Goal: Task Accomplishment & Management: Manage account settings

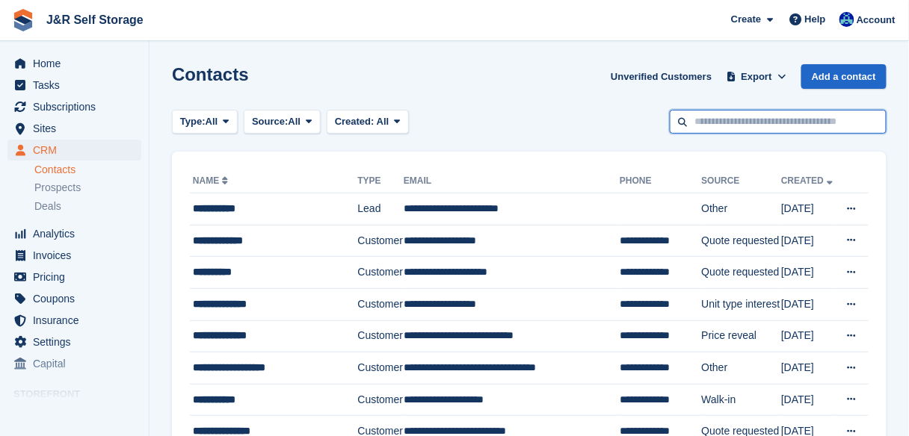
click at [719, 124] on input "text" at bounding box center [777, 122] width 217 height 25
type input "******"
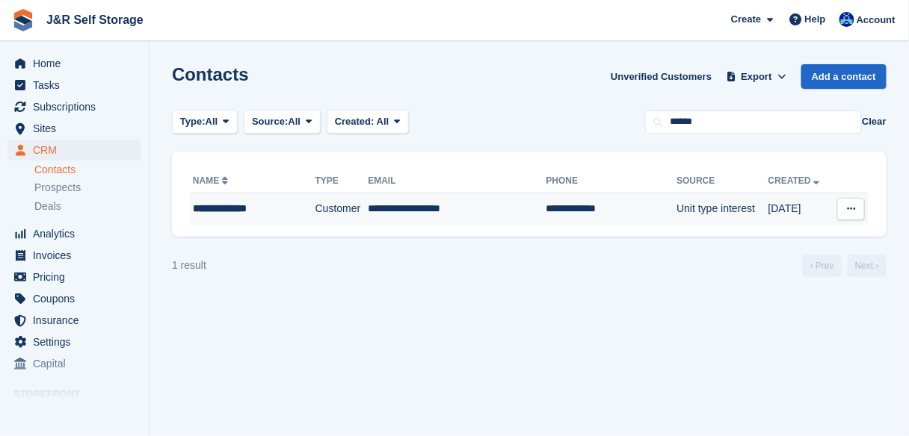
click at [209, 205] on div "**********" at bounding box center [245, 209] width 105 height 16
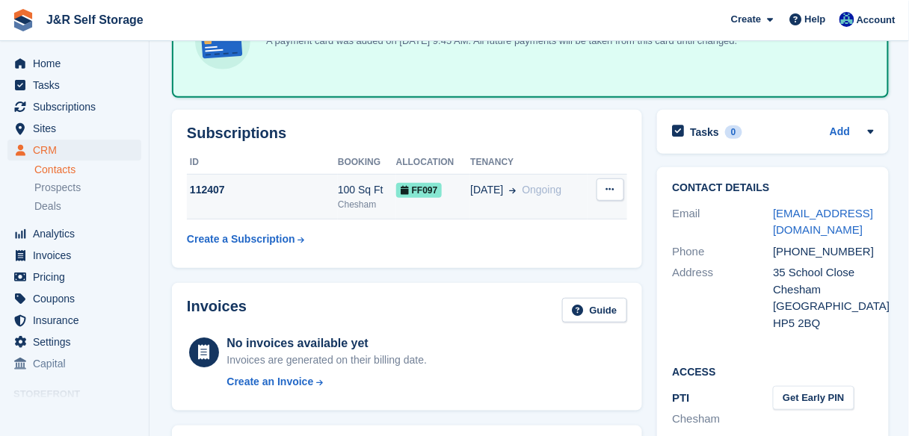
scroll to position [123, 0]
click at [242, 192] on div "112407" at bounding box center [262, 191] width 151 height 16
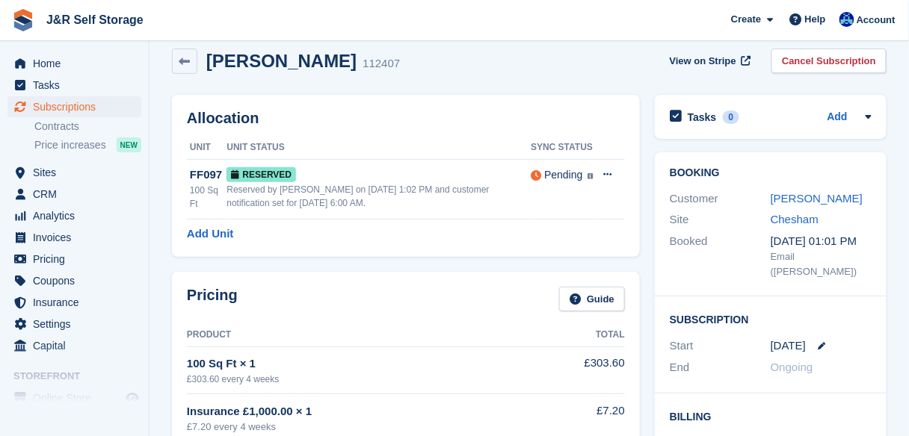
scroll to position [21, 0]
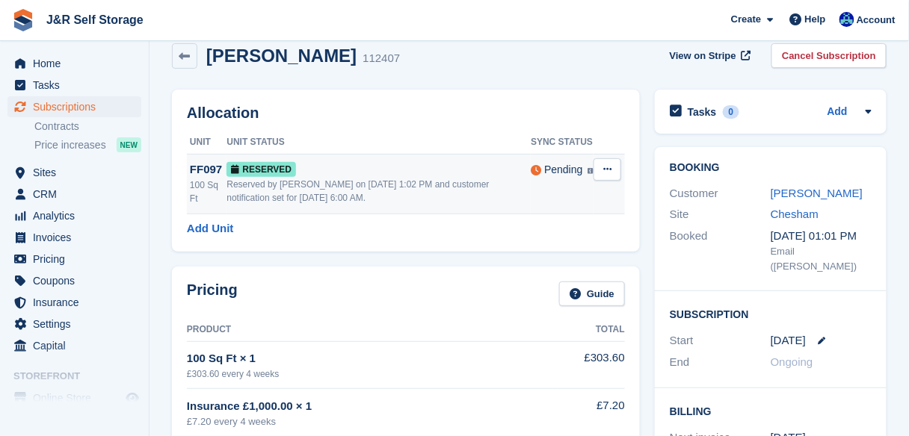
click at [611, 176] on button at bounding box center [607, 169] width 28 height 22
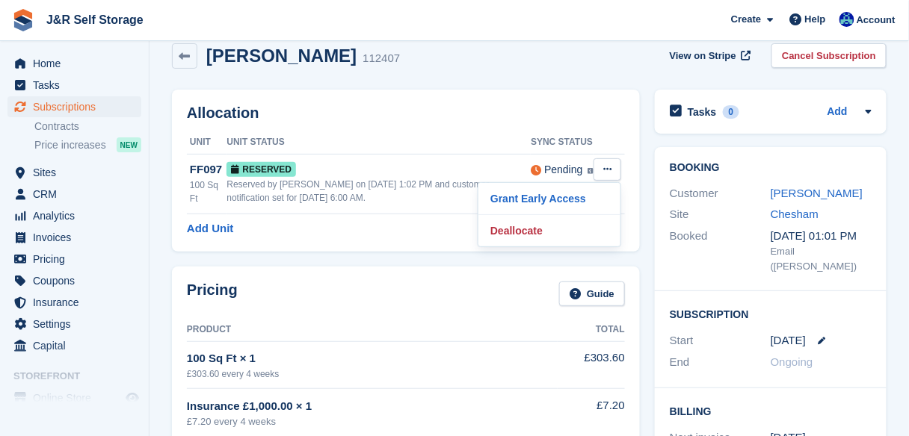
click at [458, 123] on div "Allocation Unit Unit Status Sync Status FF097 100 Sq Ft Reserved Reserved by [P…" at bounding box center [406, 171] width 468 height 162
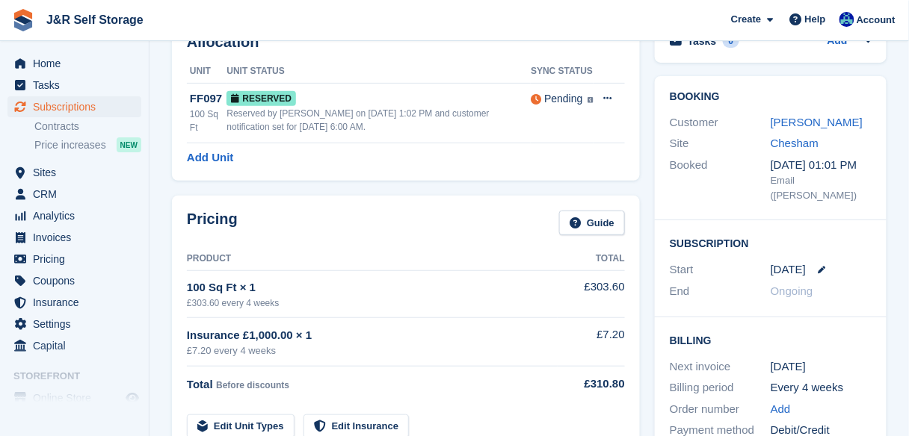
scroll to position [93, 0]
click at [798, 124] on link "Russell Bowles" at bounding box center [816, 121] width 92 height 13
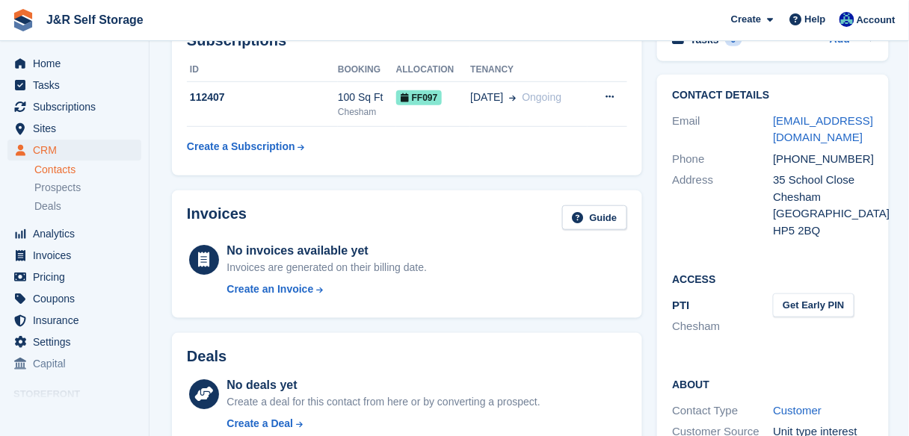
scroll to position [215, 0]
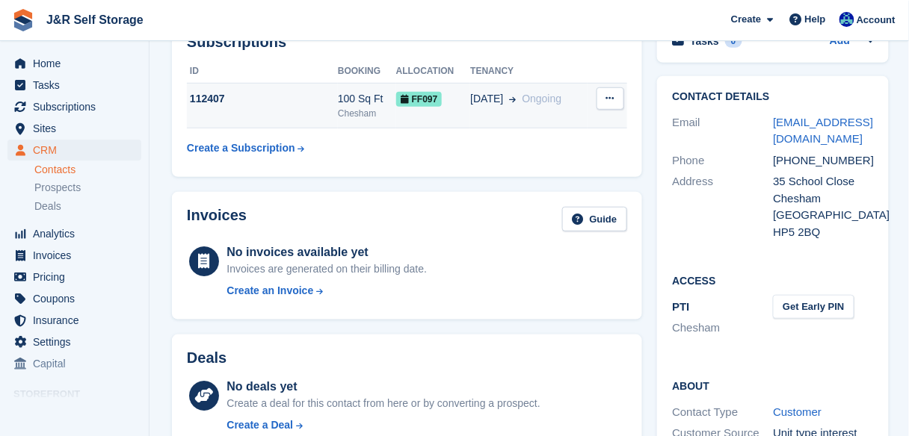
click at [610, 99] on icon at bounding box center [610, 98] width 8 height 10
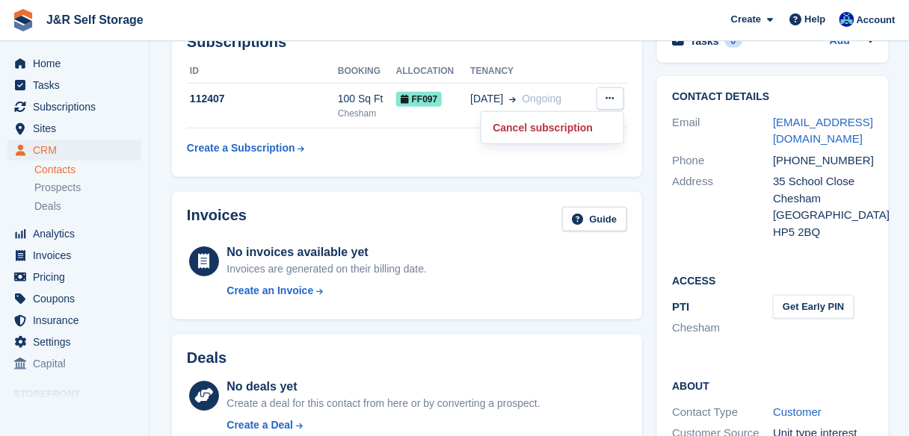
click at [296, 70] on th "ID" at bounding box center [262, 72] width 151 height 24
click at [42, 254] on span "Invoices" at bounding box center [78, 255] width 90 height 21
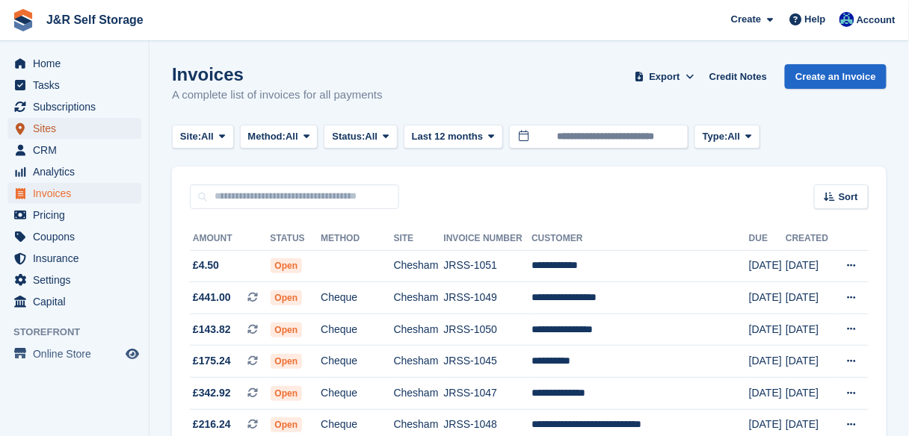
click at [37, 134] on span "Sites" at bounding box center [78, 128] width 90 height 21
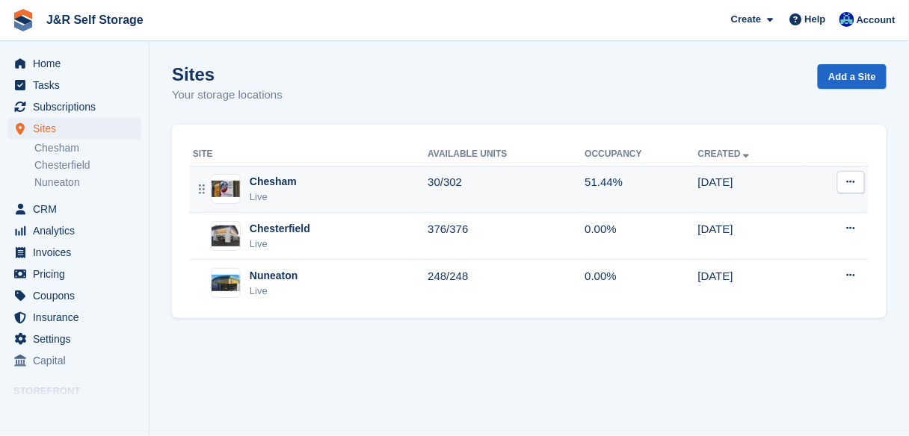
click at [243, 185] on div "Chesham Live" at bounding box center [310, 189] width 235 height 31
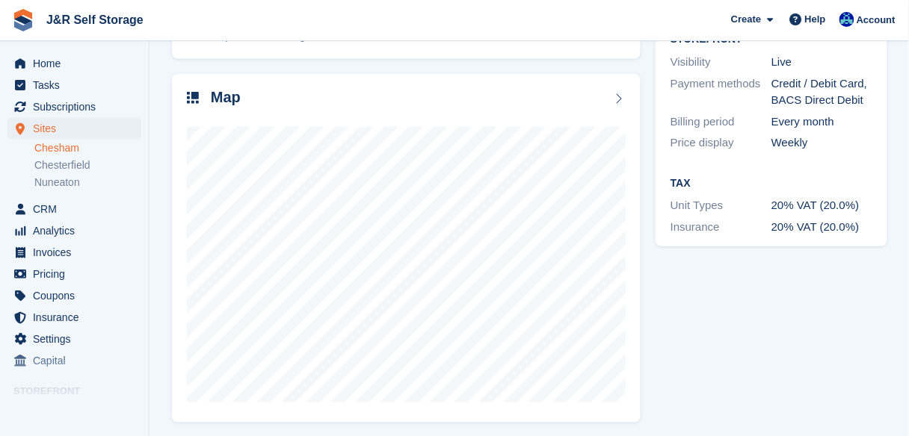
scroll to position [281, 0]
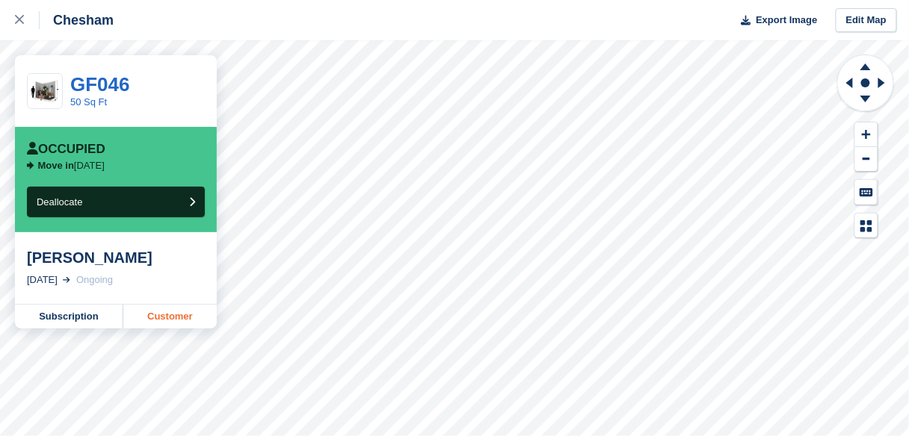
click at [166, 313] on link "Customer" at bounding box center [169, 317] width 93 height 24
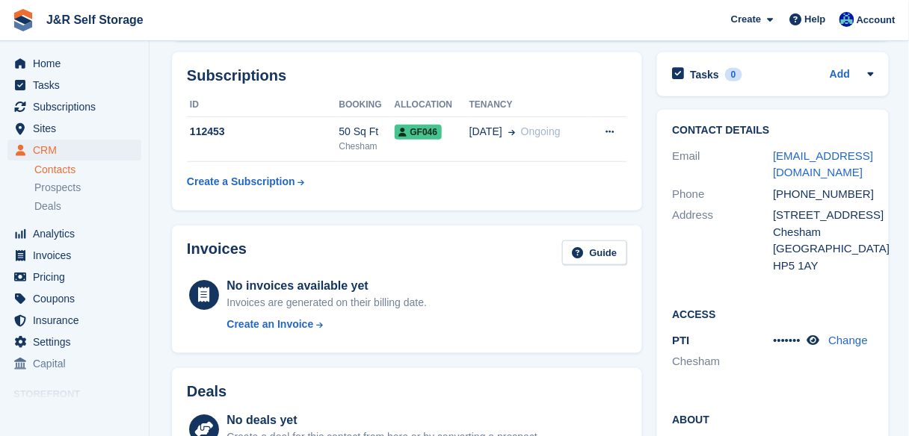
scroll to position [237, 0]
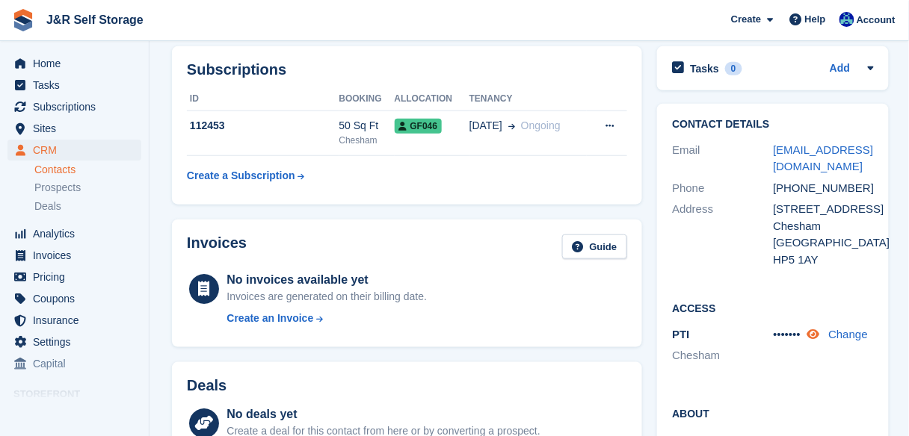
click at [814, 334] on icon at bounding box center [812, 334] width 13 height 11
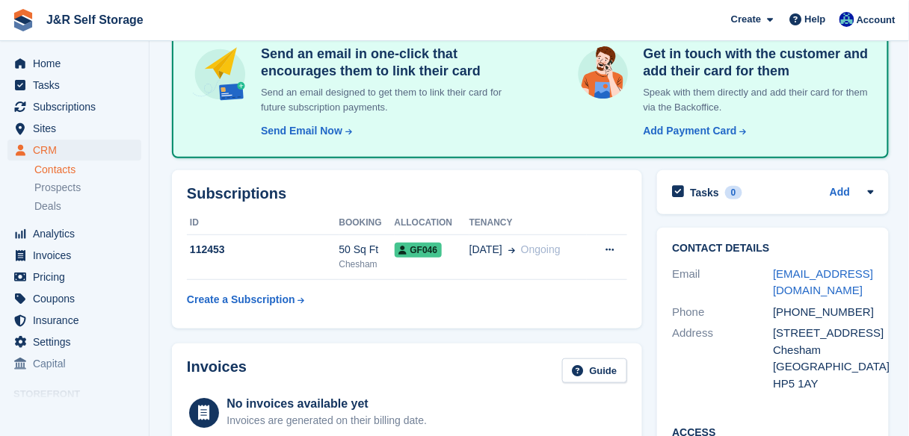
scroll to position [0, 0]
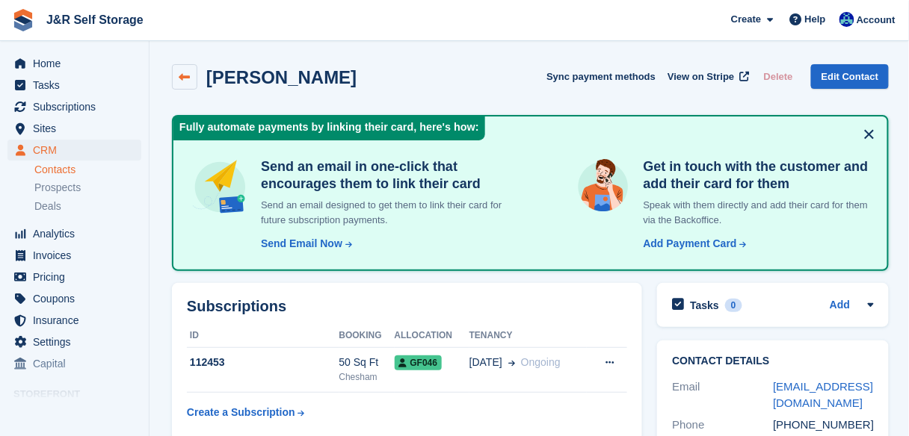
click at [185, 80] on icon at bounding box center [184, 77] width 11 height 11
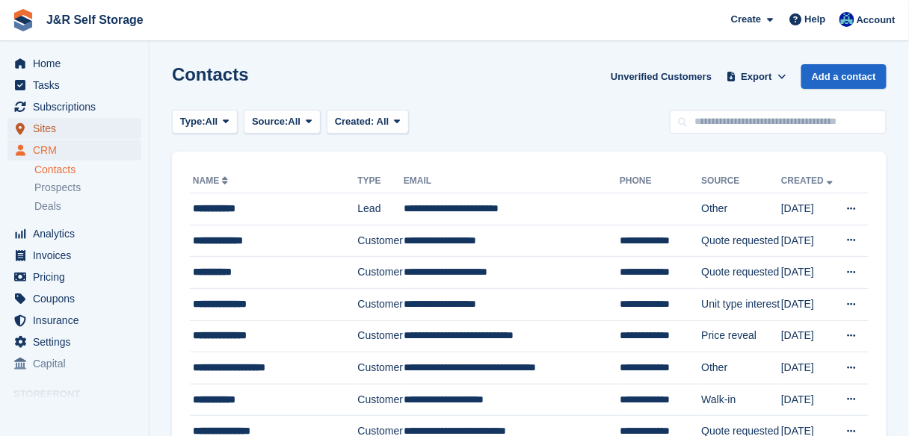
click at [44, 131] on span "Sites" at bounding box center [78, 128] width 90 height 21
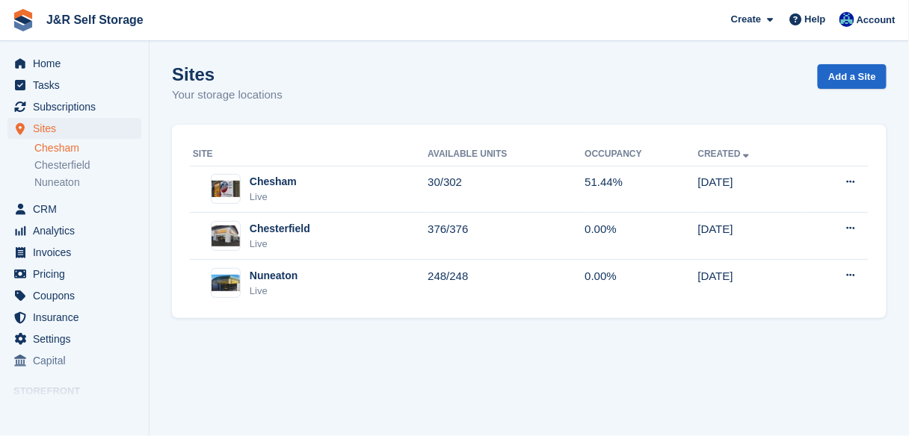
click at [65, 147] on link "Chesham" at bounding box center [87, 148] width 107 height 14
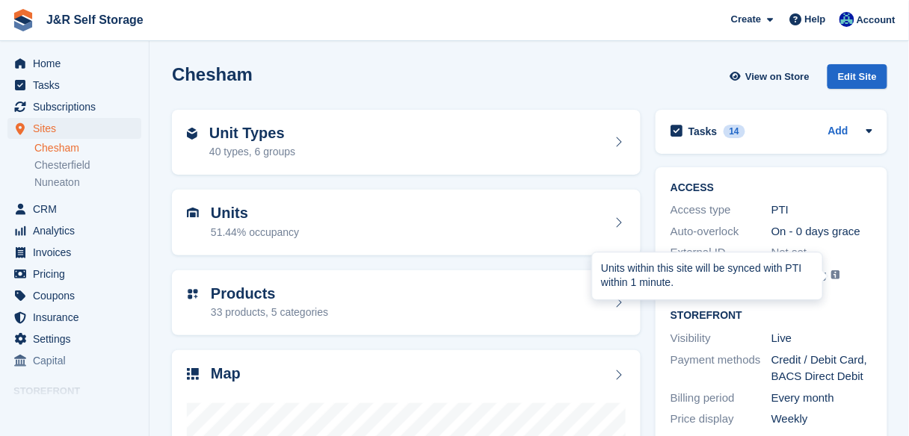
click at [790, 275] on div "Units within this site will be synced with PTI within 1 minute." at bounding box center [707, 276] width 212 height 29
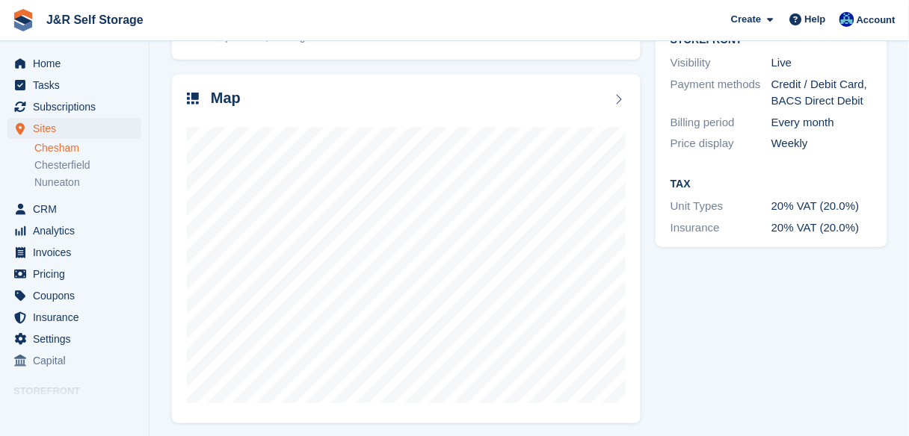
scroll to position [276, 0]
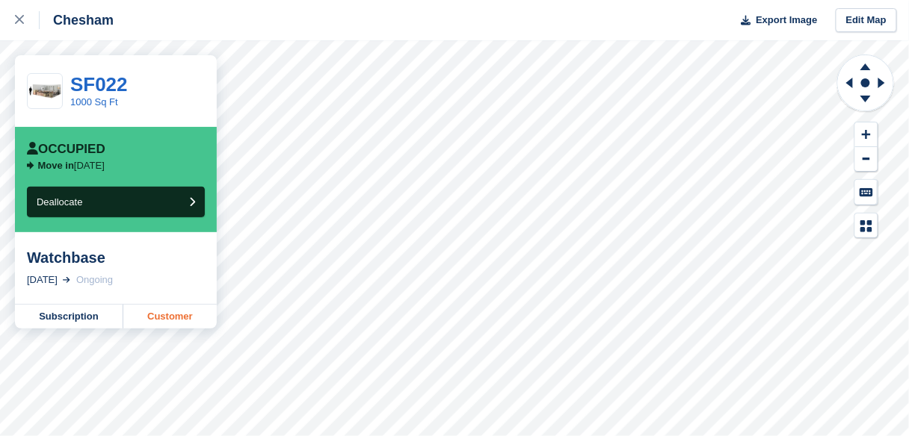
click at [140, 316] on link "Customer" at bounding box center [169, 317] width 93 height 24
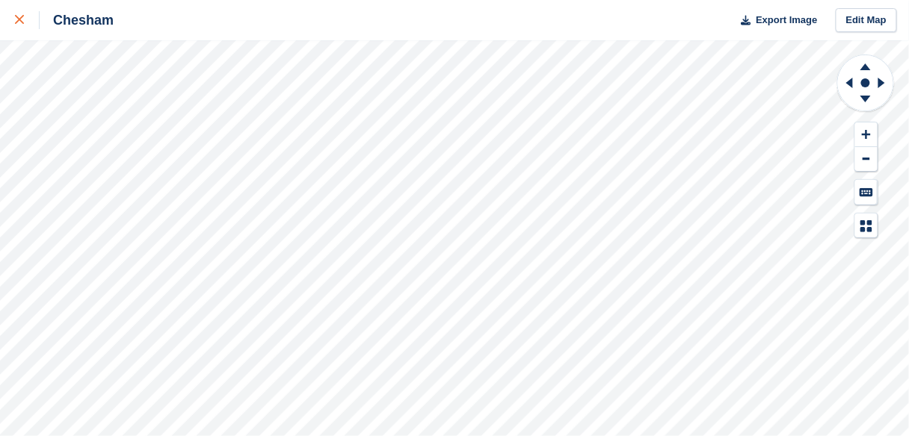
click at [16, 24] on icon at bounding box center [19, 19] width 9 height 9
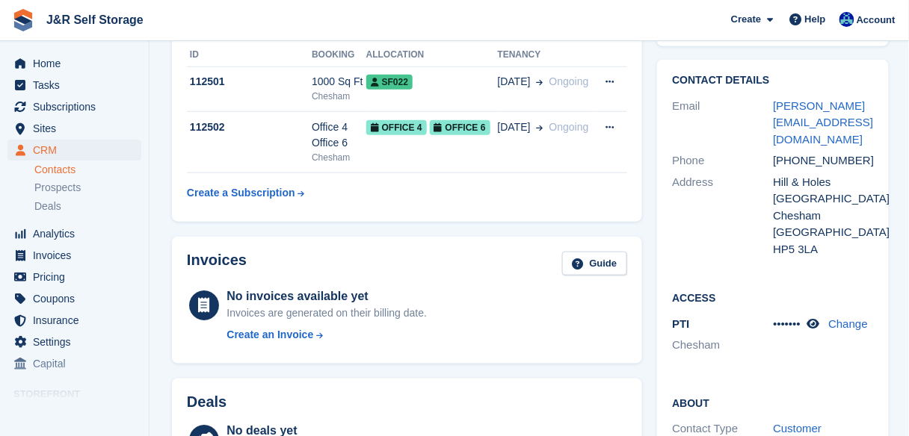
scroll to position [281, 0]
click at [816, 318] on icon at bounding box center [812, 323] width 13 height 11
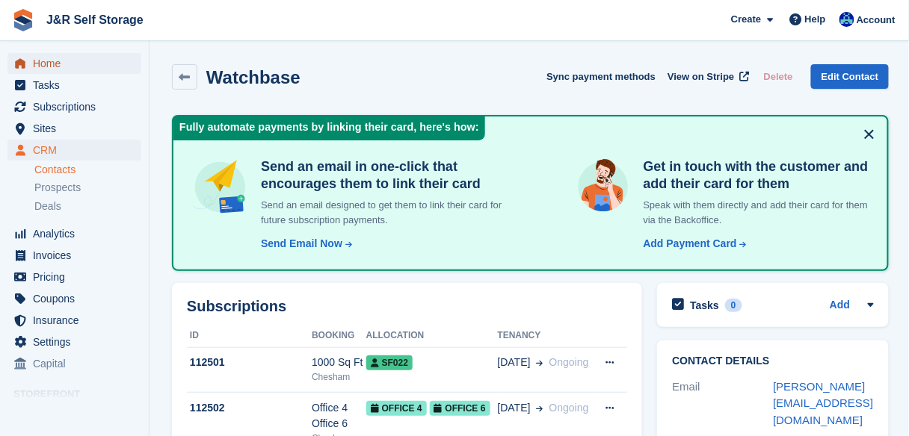
click at [43, 68] on span "Home" at bounding box center [78, 63] width 90 height 21
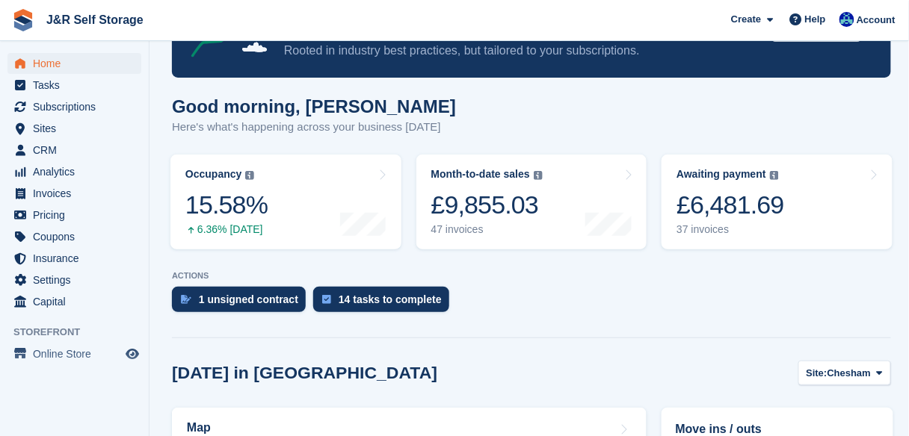
scroll to position [96, 0]
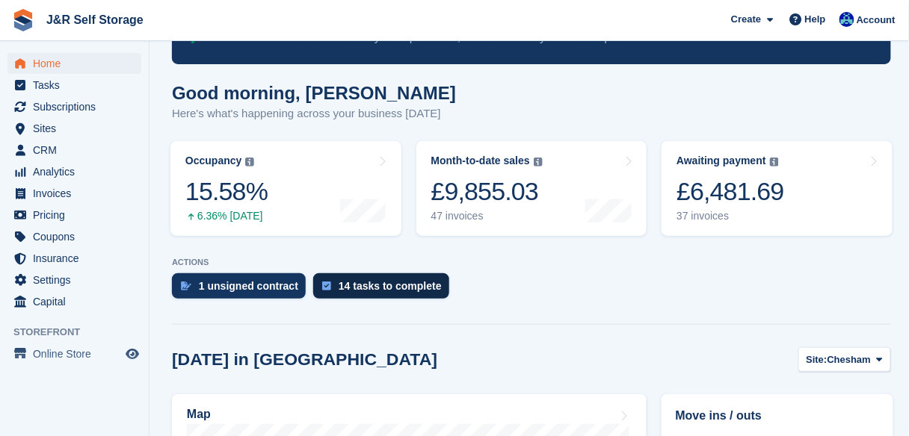
click at [376, 282] on div "14 tasks to complete" at bounding box center [389, 286] width 103 height 12
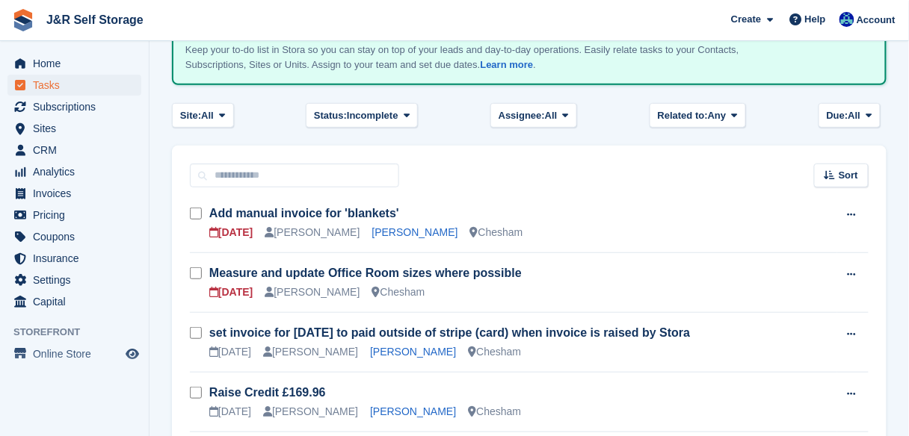
scroll to position [155, 0]
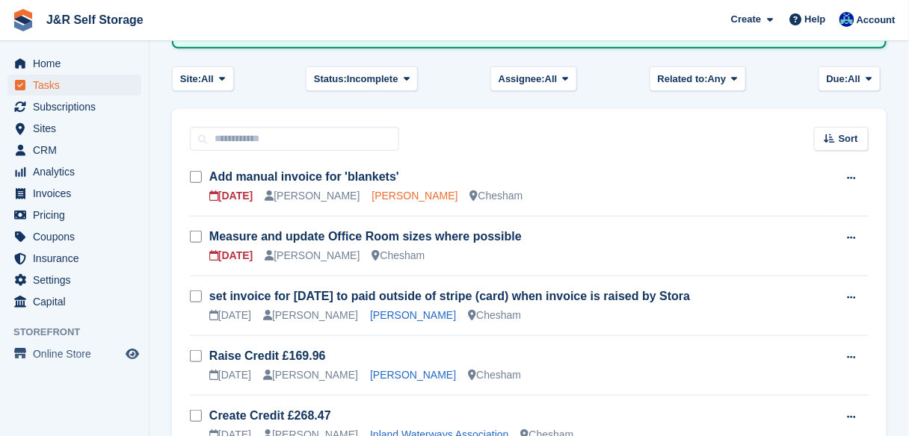
click at [376, 193] on link "[PERSON_NAME]" at bounding box center [415, 196] width 86 height 12
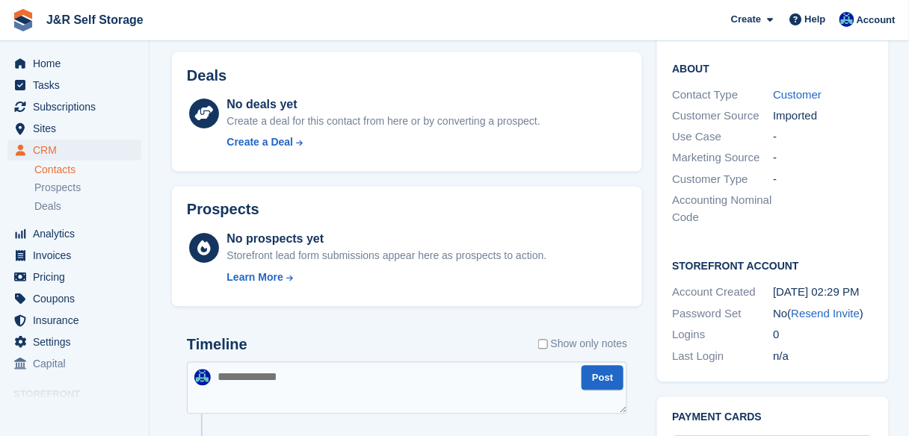
scroll to position [584, 0]
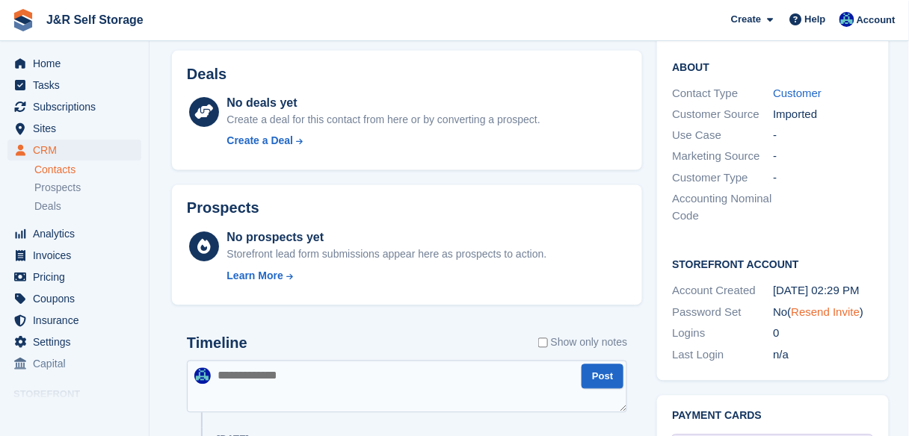
click at [810, 319] on link "Resend Invite" at bounding box center [825, 312] width 69 height 13
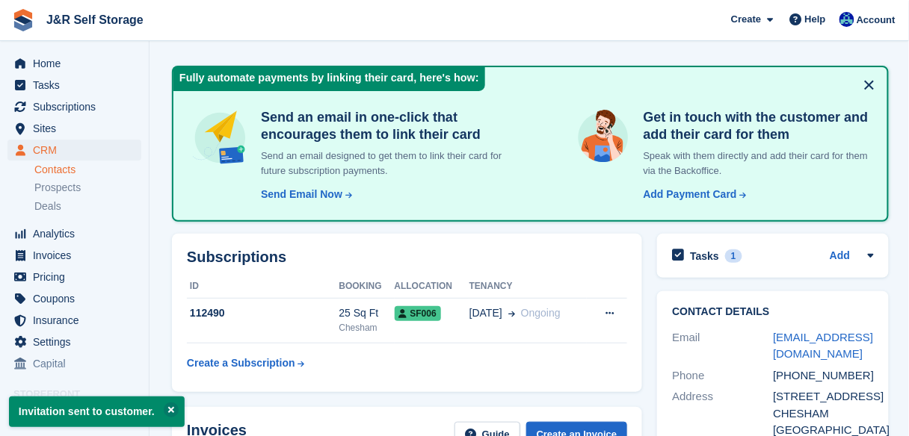
scroll to position [49, 0]
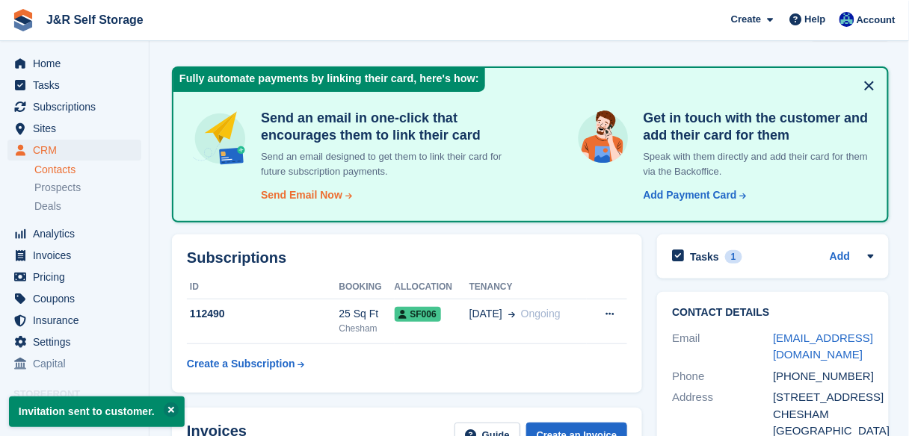
click at [291, 195] on div "Send Email Now" at bounding box center [301, 196] width 81 height 16
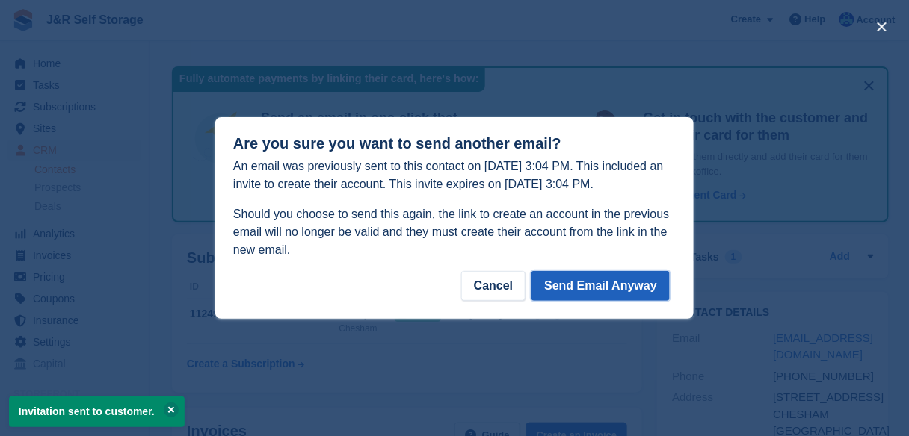
click at [576, 290] on button "Send Email Anyway" at bounding box center [600, 286] width 138 height 30
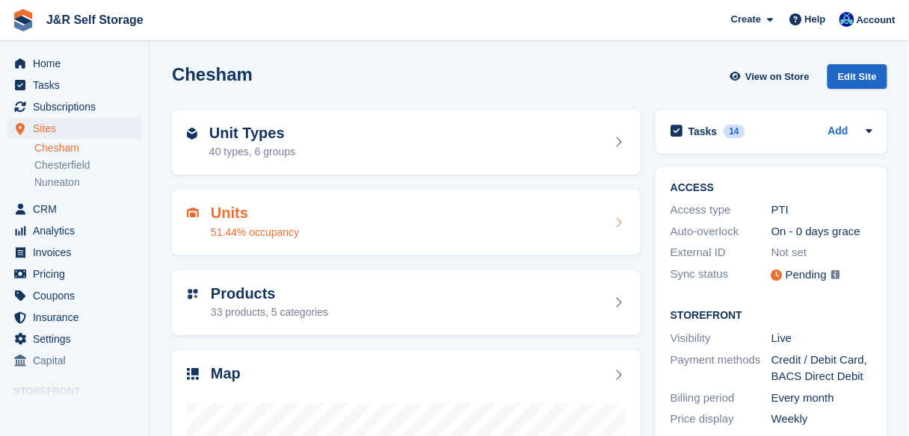
click at [232, 217] on h2 "Units" at bounding box center [255, 213] width 88 height 17
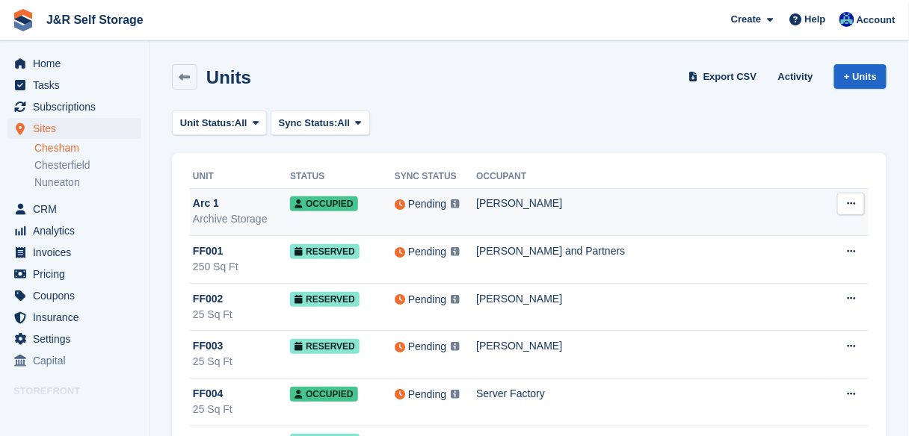
click at [218, 207] on div "Arc 1" at bounding box center [241, 204] width 97 height 16
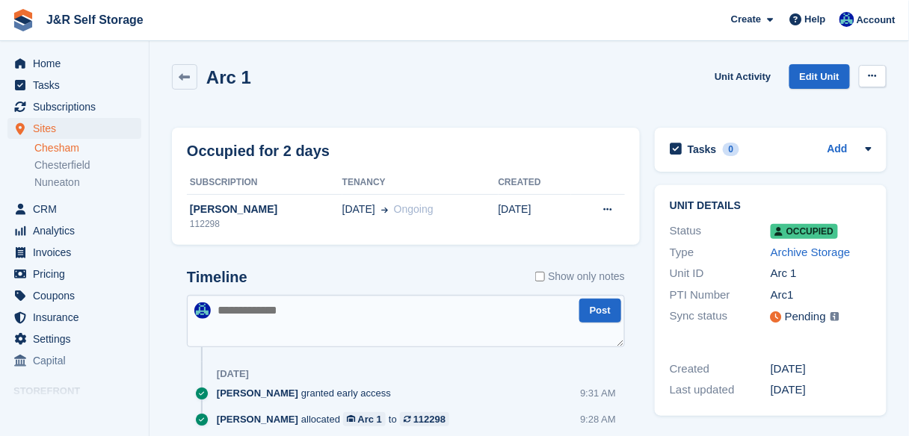
click at [882, 77] on button at bounding box center [872, 76] width 28 height 22
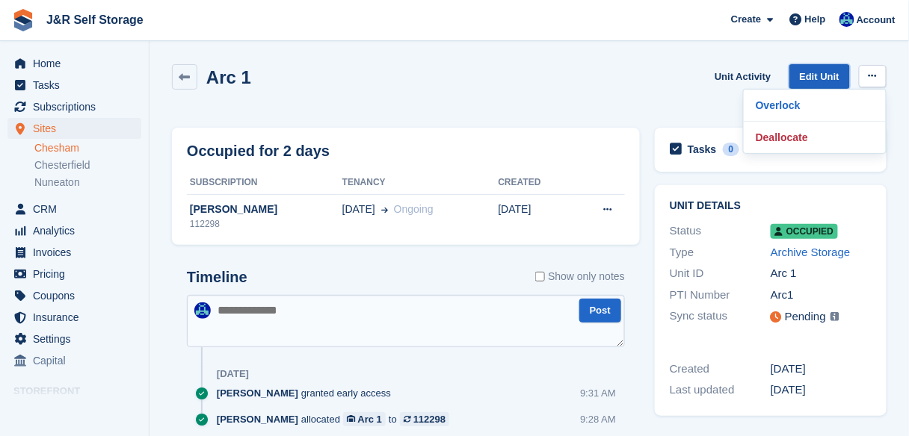
click at [823, 78] on link "Edit Unit" at bounding box center [819, 76] width 61 height 25
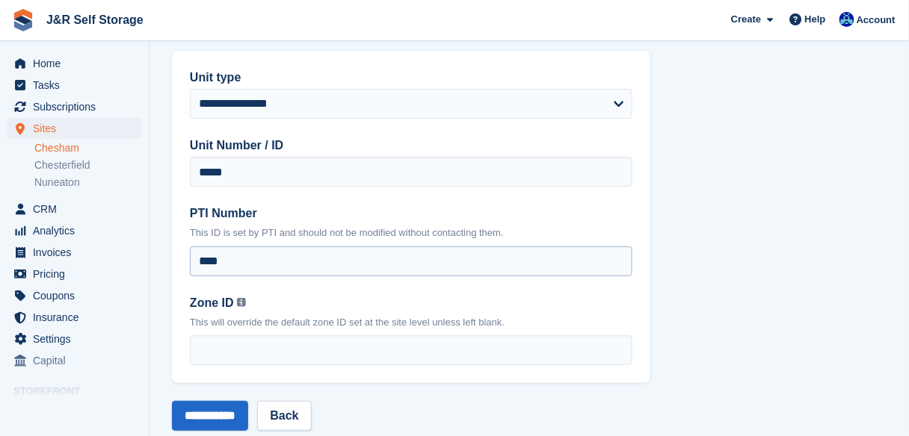
scroll to position [55, 0]
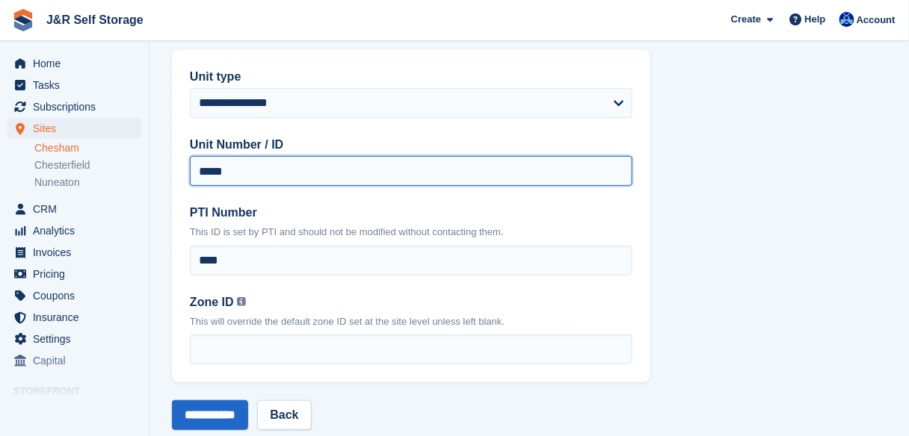
click at [221, 170] on input "*****" at bounding box center [411, 171] width 442 height 30
drag, startPoint x: 224, startPoint y: 170, endPoint x: 161, endPoint y: 171, distance: 62.8
click at [161, 171] on section "**********" at bounding box center [528, 208] width 759 height 526
type input "****"
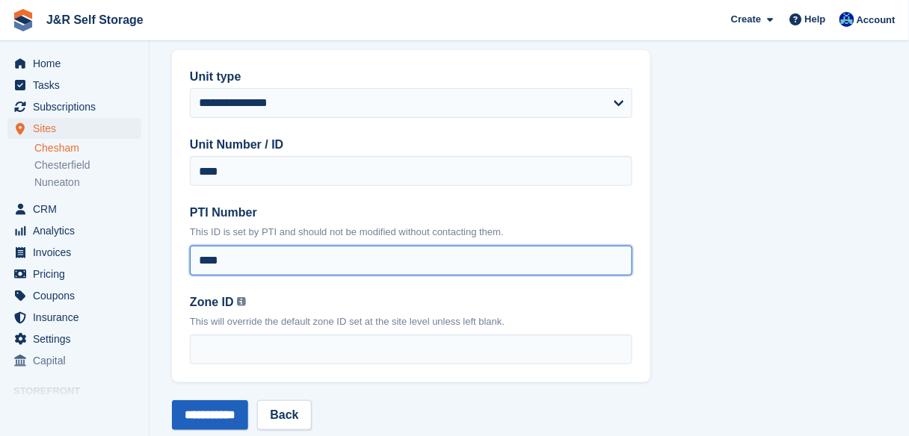
type input "****"
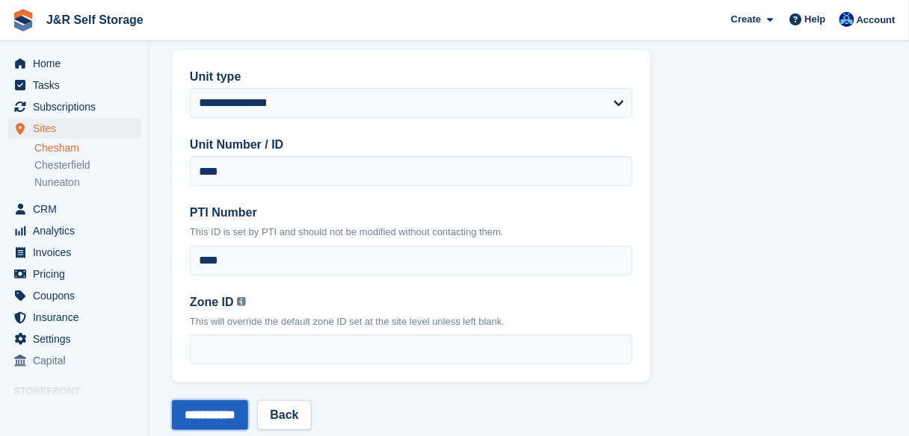
click at [216, 418] on input "**********" at bounding box center [210, 415] width 76 height 30
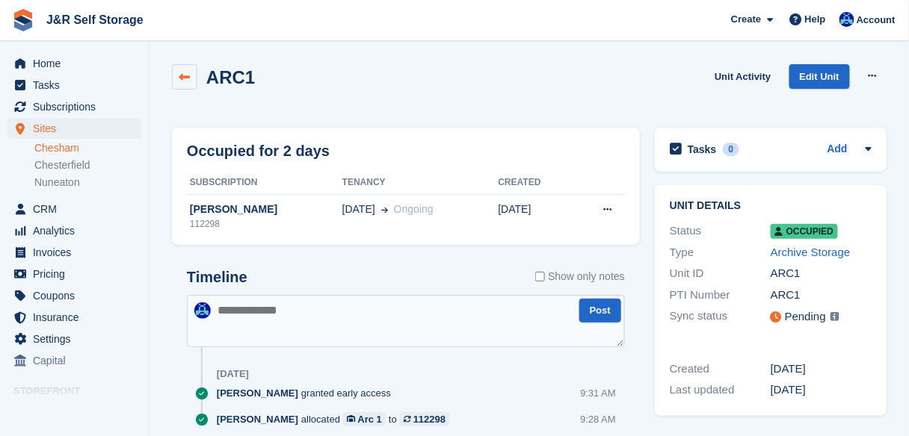
click at [188, 75] on icon at bounding box center [184, 77] width 11 height 11
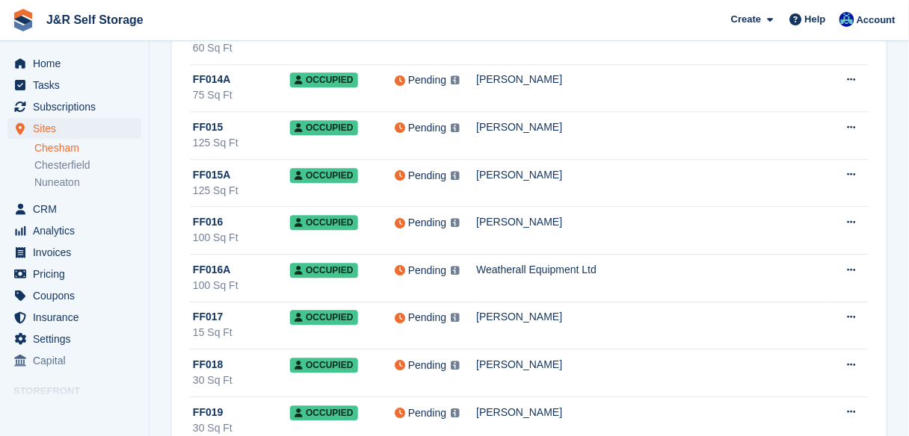
scroll to position [838, 0]
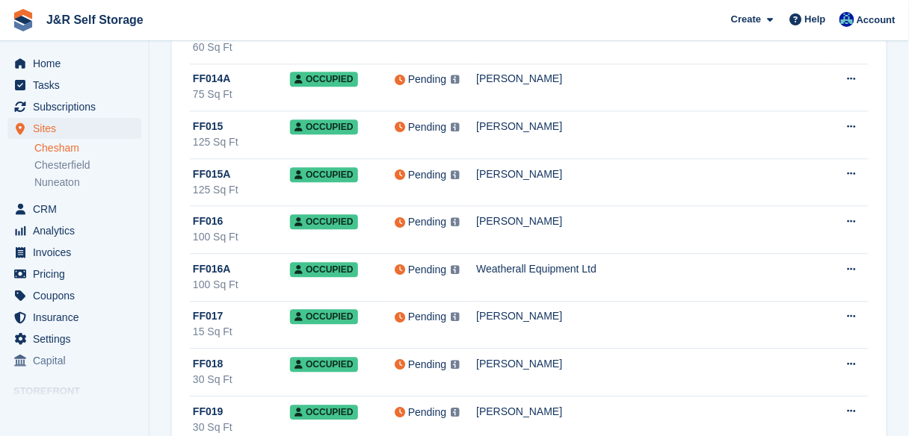
click at [249, 229] on div "100 Sq Ft" at bounding box center [241, 237] width 97 height 16
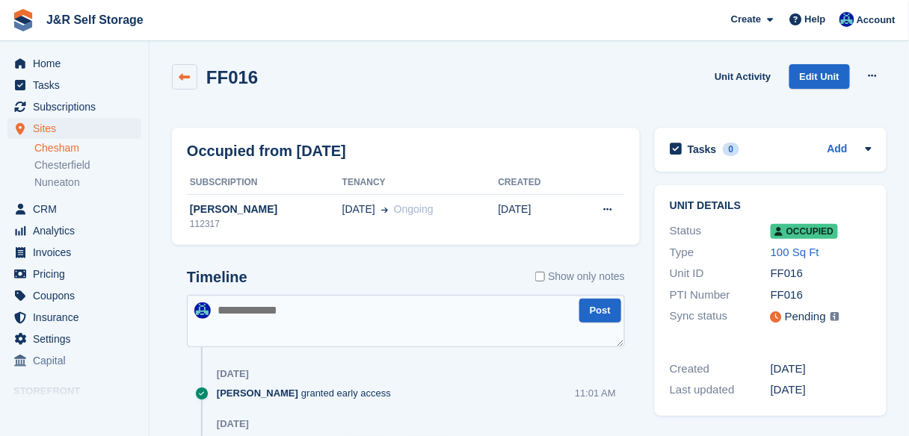
click at [183, 80] on icon at bounding box center [184, 77] width 11 height 11
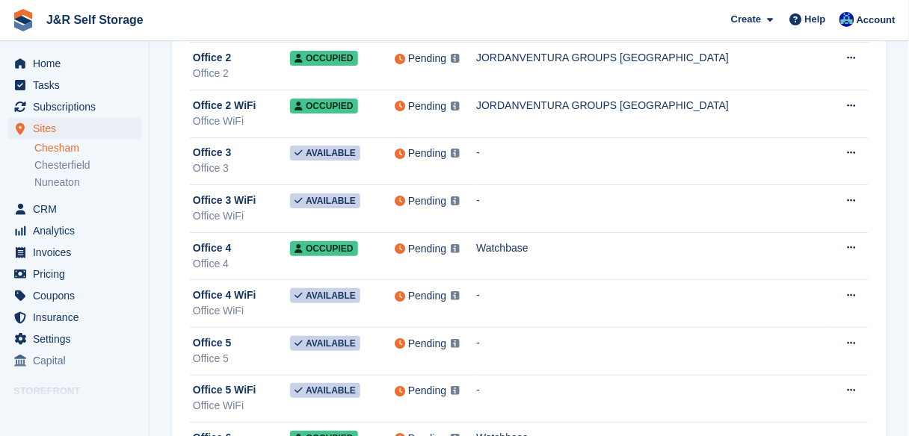
scroll to position [9886, 0]
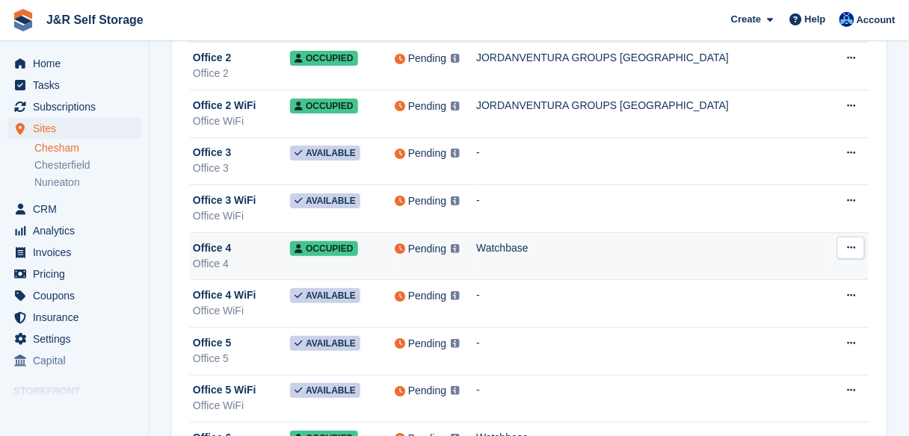
click at [212, 241] on span "Office 4" at bounding box center [212, 249] width 38 height 16
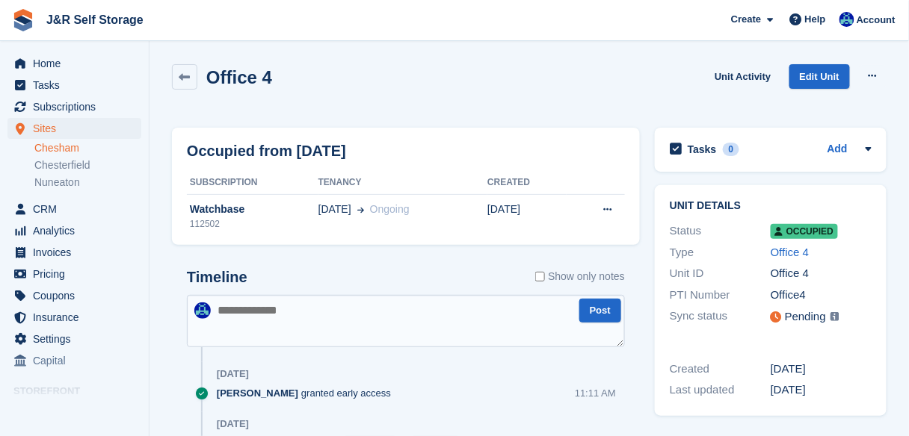
click at [48, 148] on link "Chesham" at bounding box center [87, 148] width 107 height 14
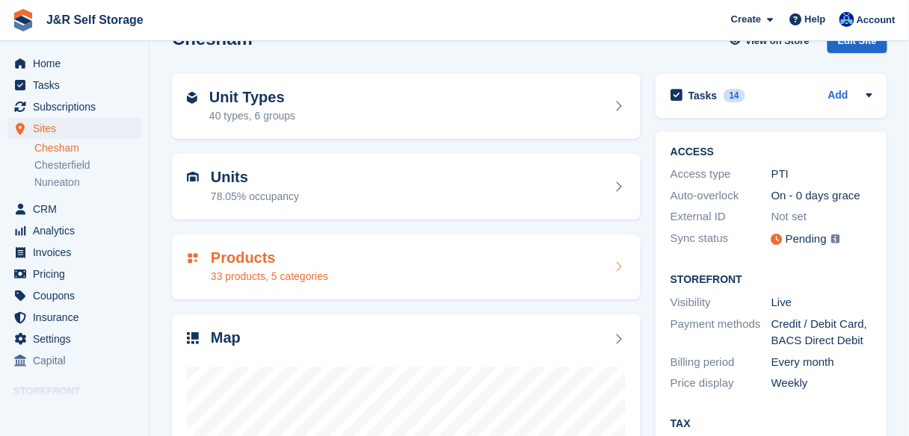
scroll to position [30, 0]
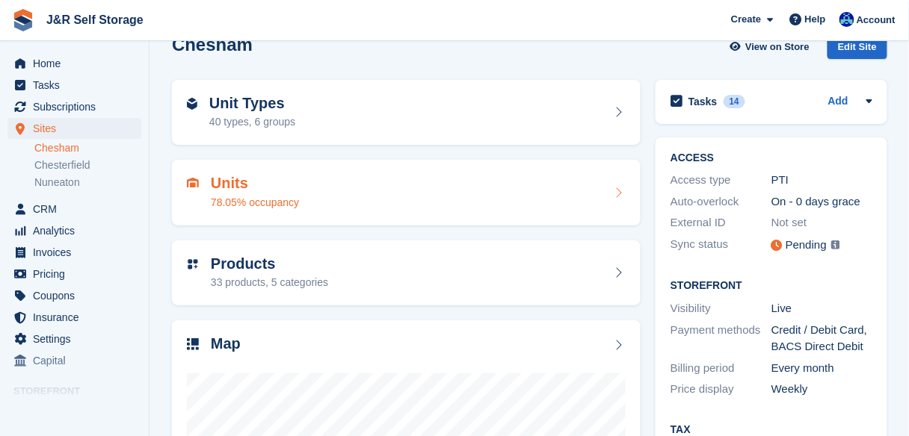
click at [223, 186] on h2 "Units" at bounding box center [255, 183] width 88 height 17
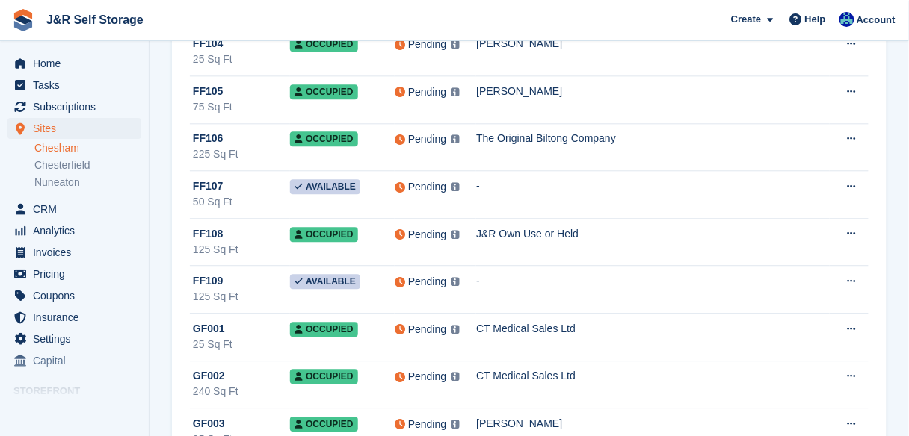
scroll to position [5090, 0]
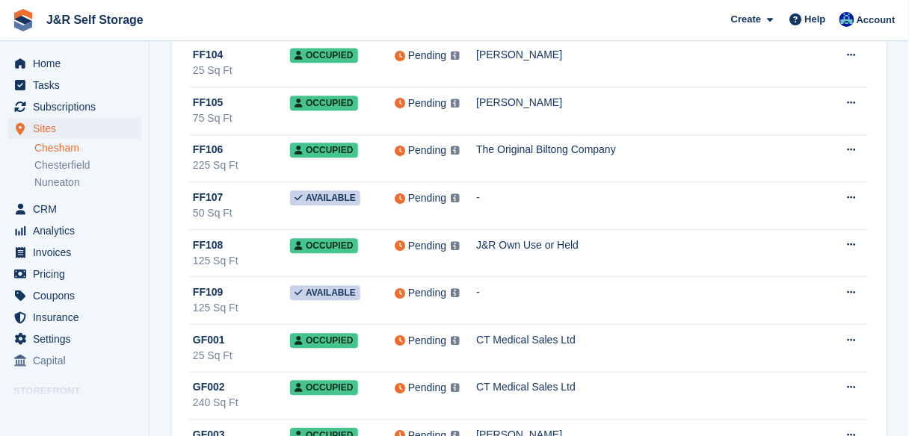
click at [61, 147] on link "Chesham" at bounding box center [87, 148] width 107 height 14
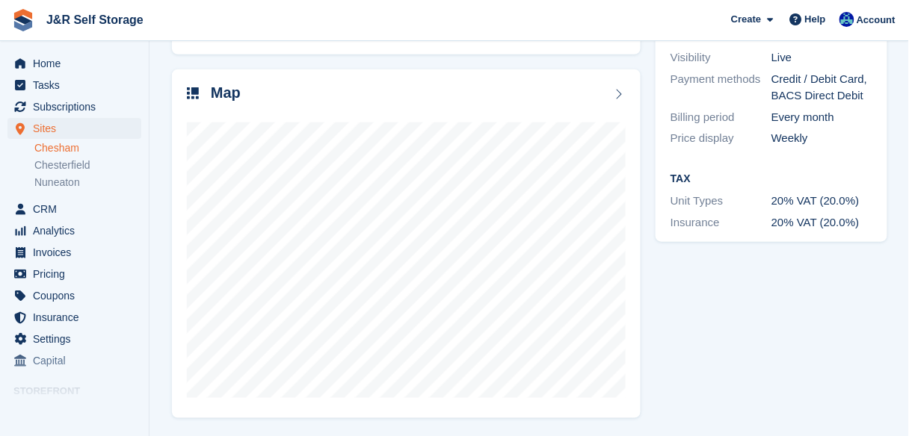
scroll to position [281, 0]
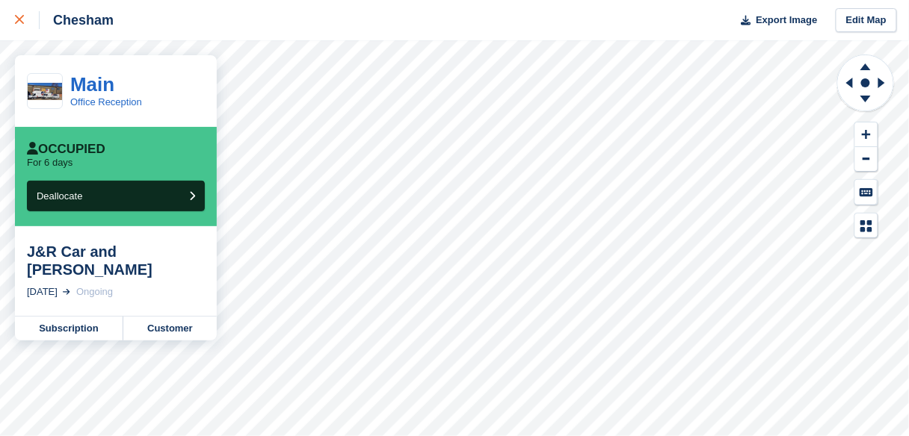
click at [18, 23] on icon at bounding box center [19, 19] width 9 height 9
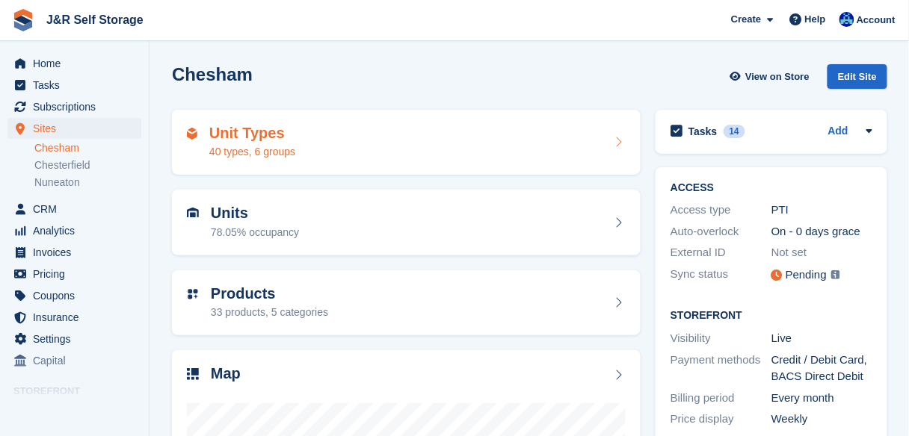
click at [272, 131] on h2 "Unit Types" at bounding box center [252, 133] width 86 height 17
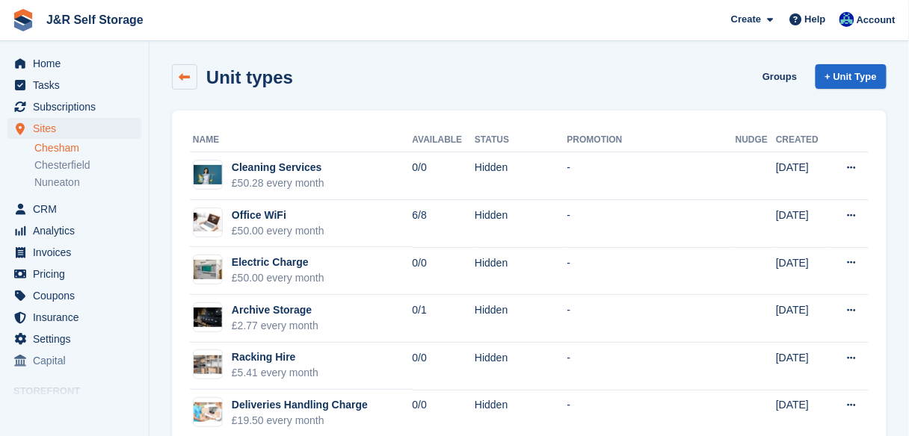
click at [185, 80] on icon at bounding box center [184, 77] width 11 height 11
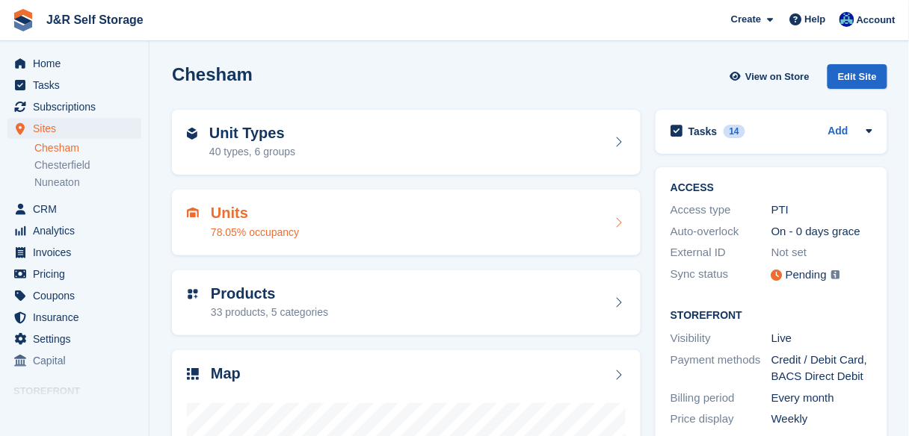
click at [237, 222] on h2 "Units" at bounding box center [255, 213] width 88 height 17
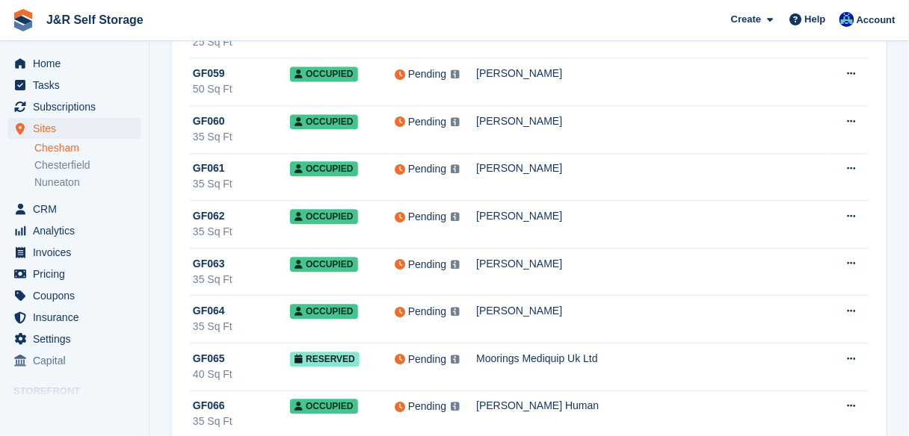
scroll to position [7876, 0]
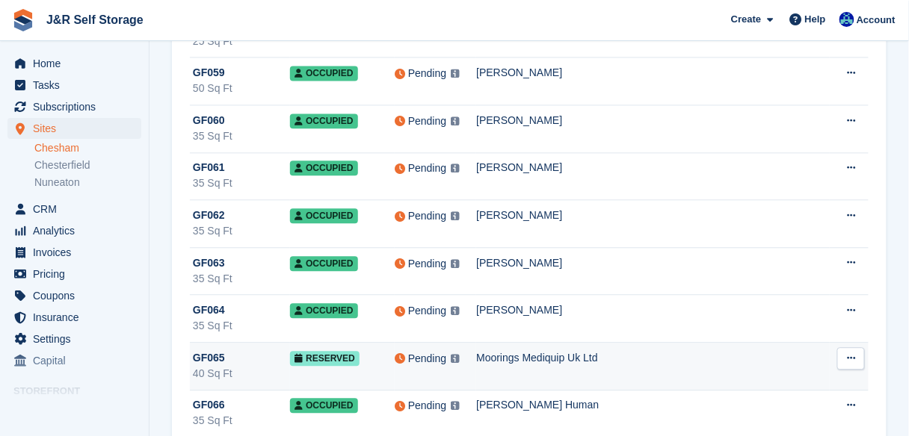
click at [226, 350] on div "GF065" at bounding box center [241, 358] width 97 height 16
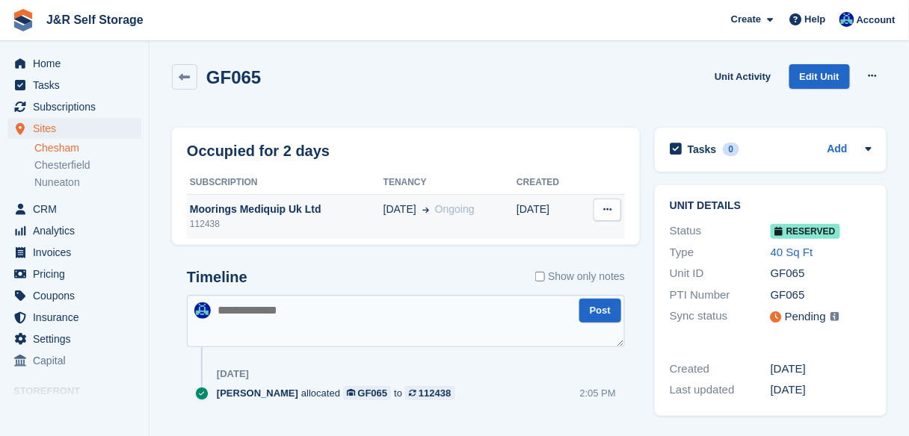
click at [603, 211] on button at bounding box center [607, 210] width 28 height 22
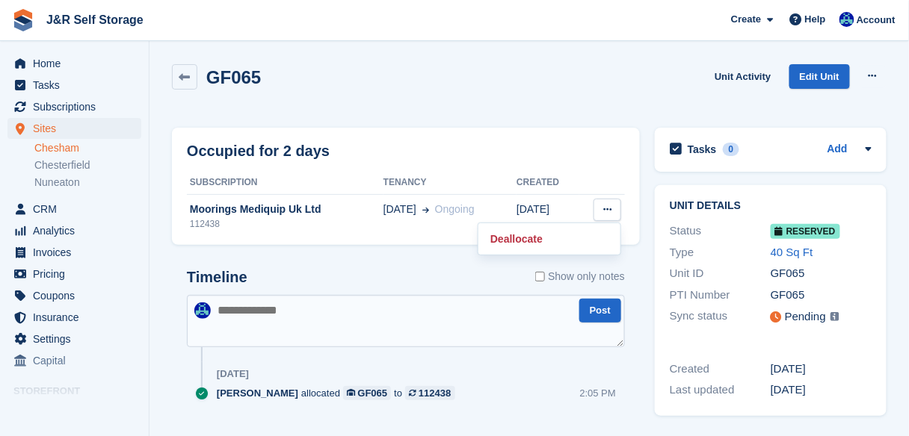
click at [596, 158] on div "Occupied for 2 days" at bounding box center [406, 151] width 438 height 22
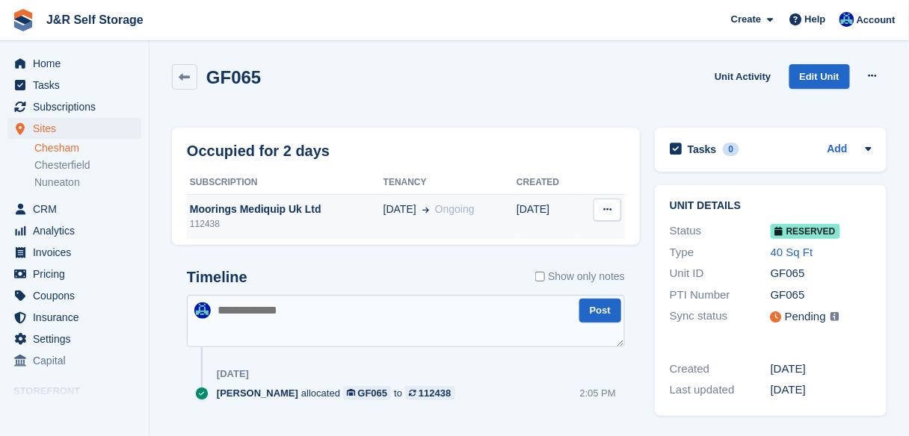
click at [288, 209] on div "Moorings Mediquip Uk Ltd" at bounding box center [285, 210] width 196 height 16
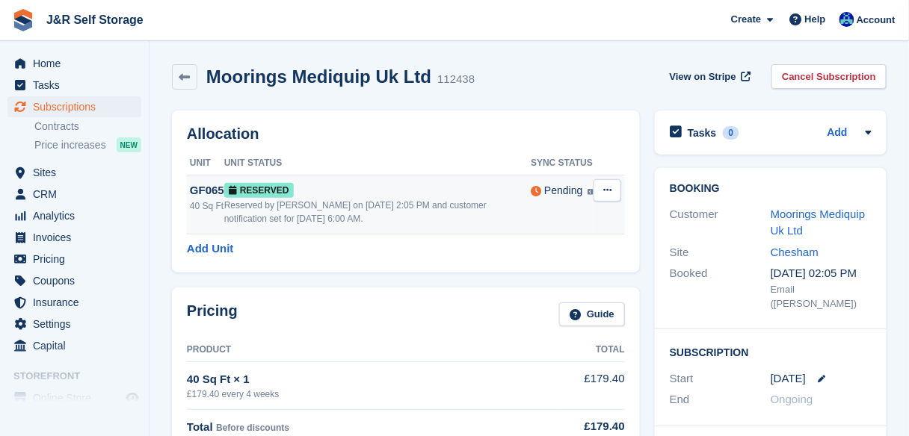
click at [605, 191] on icon at bounding box center [607, 190] width 8 height 10
click at [535, 217] on p "Grant Early Access" at bounding box center [549, 219] width 130 height 19
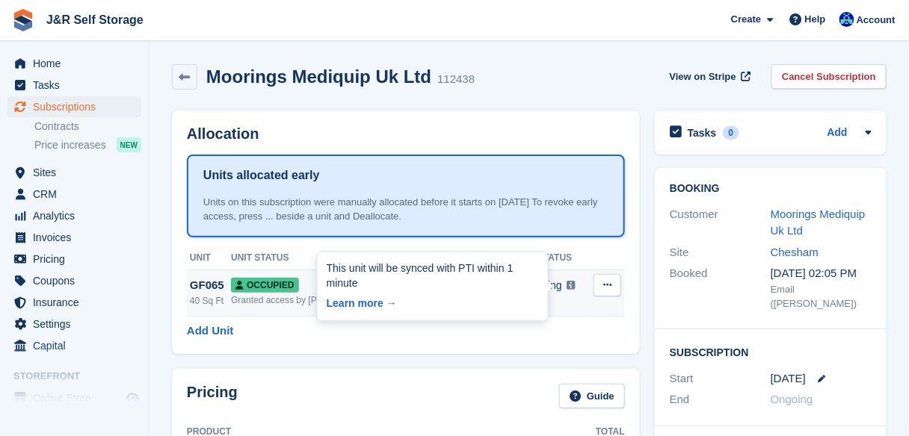
click at [566, 285] on img at bounding box center [570, 285] width 9 height 9
